Goal: Communication & Community: Participate in discussion

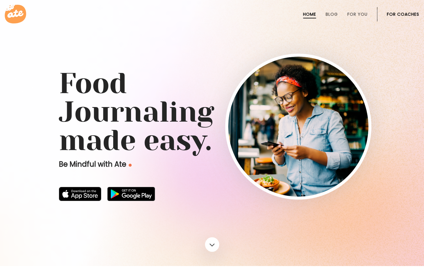
click at [395, 15] on link "For Coaches" at bounding box center [403, 14] width 32 height 5
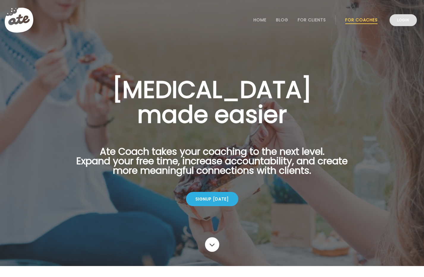
click at [403, 23] on link "Login" at bounding box center [402, 20] width 27 height 12
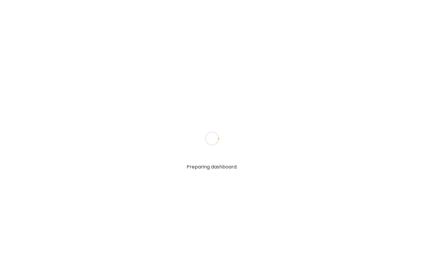
type input "**********"
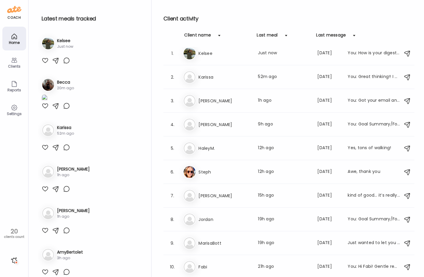
scroll to position [7, 0]
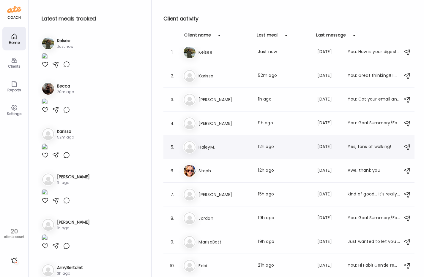
click at [235, 143] on div "Ha HaleyM. Last meal: 12h ago Last message: [DATE] Yes, tons of walking!" at bounding box center [289, 147] width 213 height 13
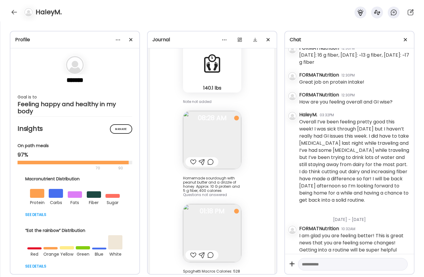
scroll to position [581, 0]
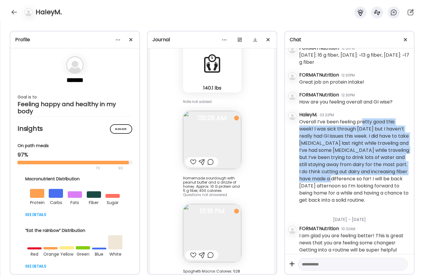
drag, startPoint x: 362, startPoint y: 121, endPoint x: 360, endPoint y: 181, distance: 60.0
click at [360, 181] on div "Overall I’ve been feeling pretty good this week! I was sick through [DATE] but …" at bounding box center [354, 161] width 110 height 86
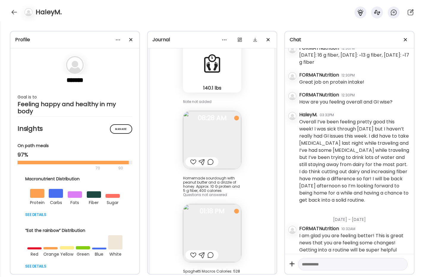
click at [370, 188] on div "Overall I’ve been feeling pretty good this week! I was sick through [DATE] but …" at bounding box center [354, 161] width 110 height 86
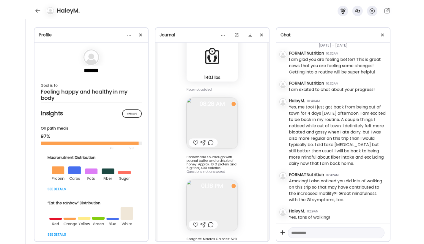
scroll to position [751, 0]
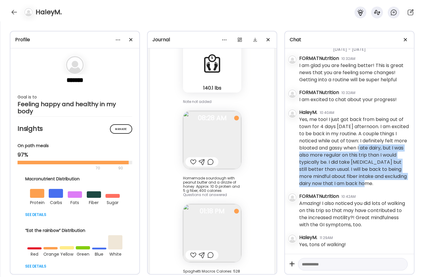
drag, startPoint x: 379, startPoint y: 149, endPoint x: 371, endPoint y: 185, distance: 36.7
click at [371, 185] on div "Yes, me too! I just got back from being out of town for 4 days [DATE] afternoon…" at bounding box center [354, 151] width 110 height 71
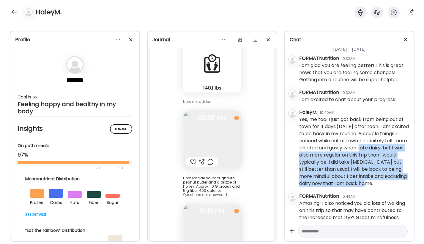
scroll to position [644, 0]
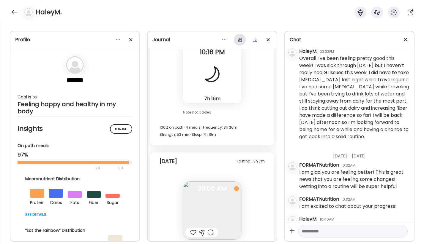
click at [241, 41] on div at bounding box center [240, 40] width 12 height 12
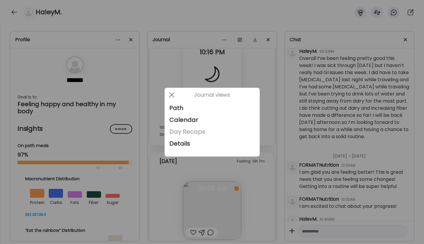
click at [200, 134] on div "Day Recaps" at bounding box center [212, 132] width 86 height 12
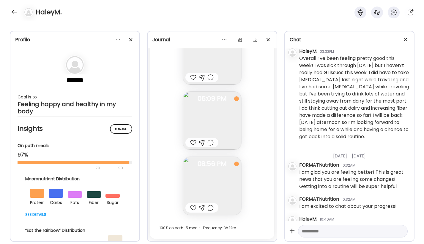
scroll to position [0, 0]
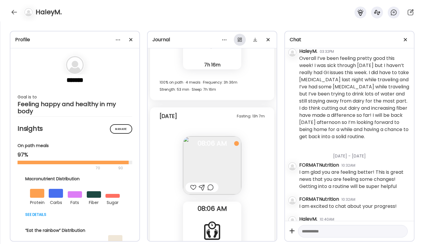
click at [239, 41] on div at bounding box center [240, 40] width 12 height 12
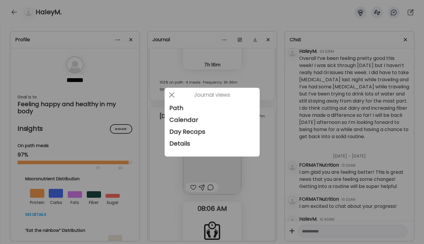
click at [131, 41] on div at bounding box center [212, 122] width 424 height 244
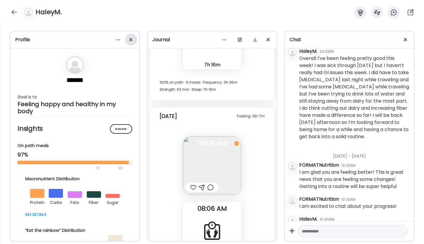
click at [132, 39] on div at bounding box center [131, 40] width 12 height 12
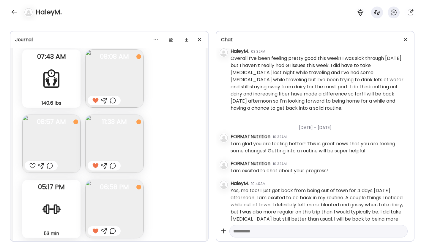
scroll to position [6611, 0]
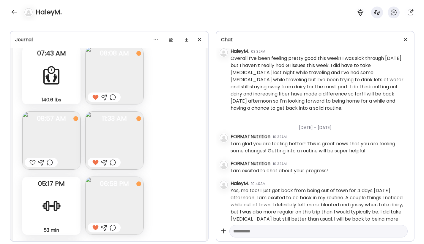
click at [58, 144] on img at bounding box center [51, 141] width 58 height 58
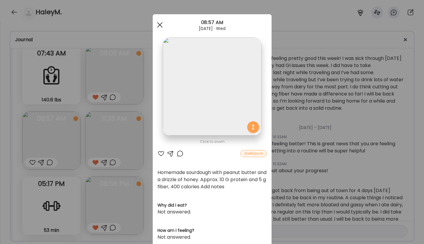
click at [162, 24] on div at bounding box center [160, 25] width 12 height 12
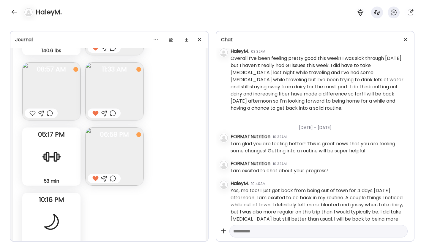
scroll to position [6663, 0]
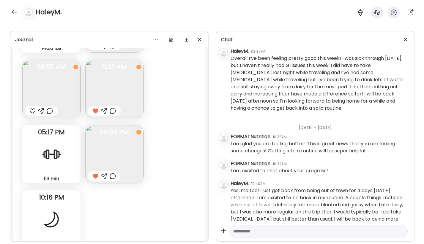
click at [116, 142] on img at bounding box center [114, 154] width 58 height 58
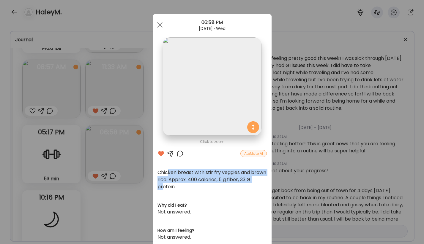
drag, startPoint x: 167, startPoint y: 173, endPoint x: 167, endPoint y: 189, distance: 15.4
click at [167, 189] on div "Chicken breast with stir fry veggies and brown rice. Approx. 400 calories, 5 g …" at bounding box center [211, 179] width 109 height 21
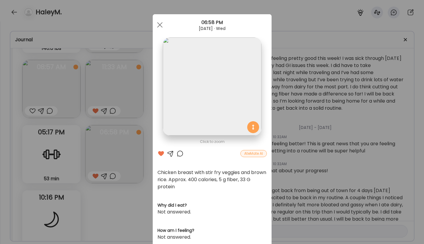
click at [105, 205] on div "Ate Coach Dashboard Wahoo! It’s official Take a moment to set up your Coach Pro…" at bounding box center [212, 122] width 424 height 244
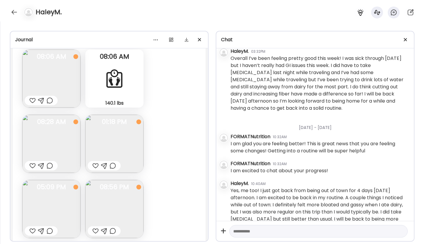
scroll to position [6952, 0]
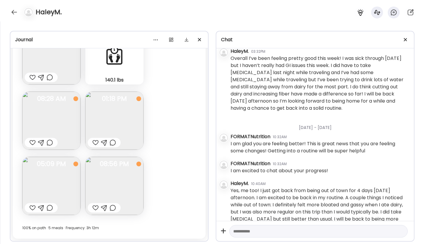
click at [113, 195] on img at bounding box center [114, 186] width 58 height 58
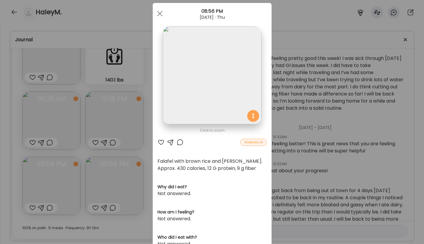
scroll to position [0, 0]
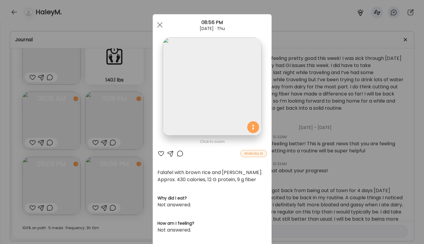
click at [113, 148] on div "Ate Coach Dashboard Wahoo! It’s official Take a moment to set up your Coach Pro…" at bounding box center [212, 122] width 424 height 244
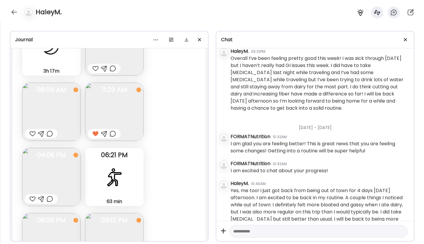
scroll to position [6318, 0]
click at [115, 114] on img at bounding box center [114, 113] width 58 height 58
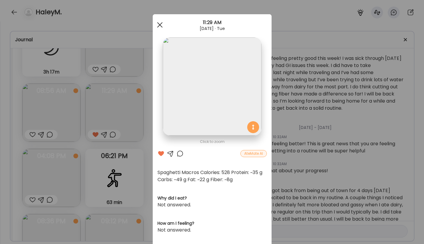
click at [161, 25] on div at bounding box center [160, 25] width 12 height 12
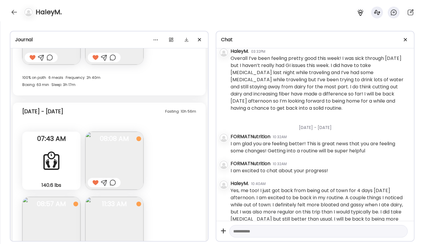
scroll to position [6544, 0]
